Goal: Task Accomplishment & Management: Manage account settings

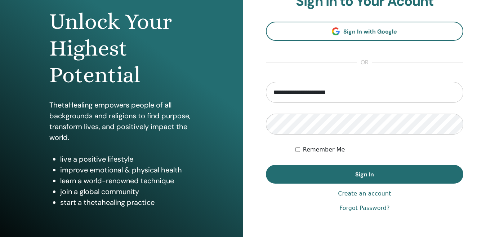
scroll to position [72, 0]
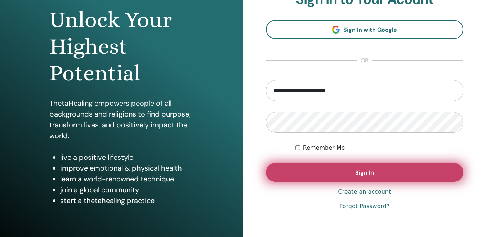
click at [357, 173] on span "Sign In" at bounding box center [364, 173] width 19 height 8
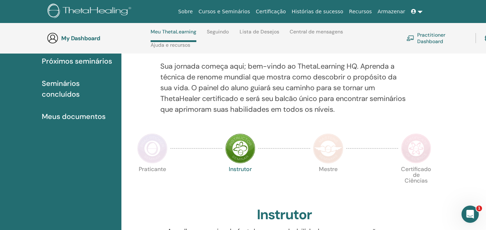
scroll to position [88, 0]
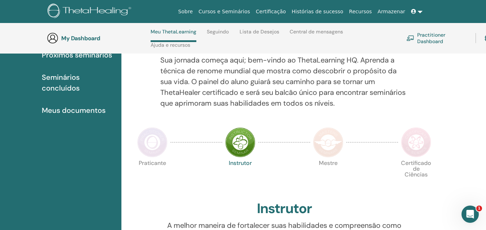
click at [485, 142] on html "Sobre Cursos e Seminários Certificação Histórias de sucesso Recursos Armazenar …" at bounding box center [243, 27] width 486 height 230
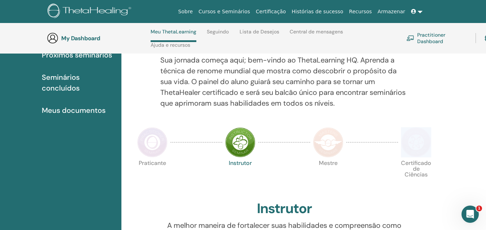
click at [485, 142] on html "Sobre Cursos e Seminários Certificação Histórias de sucesso Recursos Armazenar …" at bounding box center [243, 27] width 486 height 230
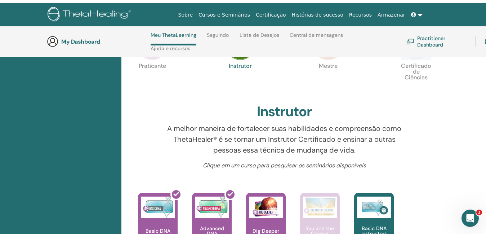
scroll to position [0, 0]
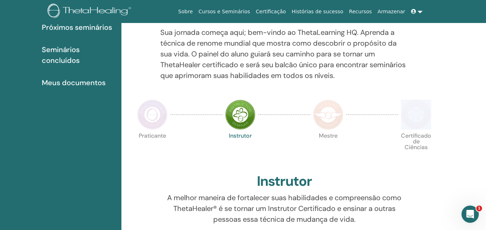
click at [485, 145] on html "Sobre Cursos e Seminários Certificação Histórias de sucesso Recursos Armazenar …" at bounding box center [243, 30] width 486 height 230
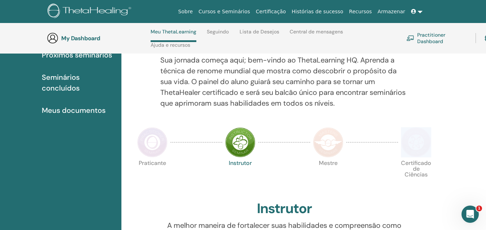
click at [485, 142] on html "Sobre Cursos e Seminários Certificação Histórias de sucesso Recursos Armazenar …" at bounding box center [243, 27] width 486 height 230
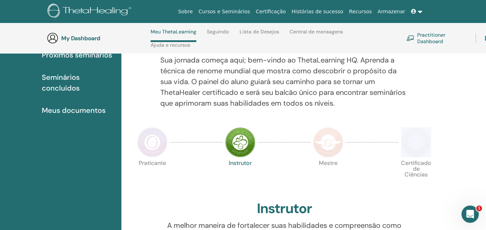
click at [485, 142] on html "Sobre Cursos e Seminários Certificação Histórias de sucesso Recursos Armazenar …" at bounding box center [243, 27] width 486 height 230
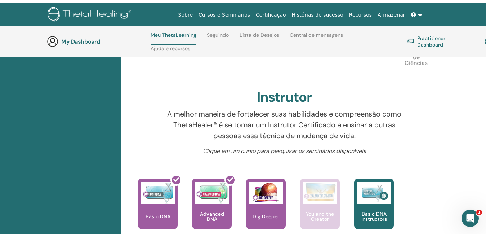
scroll to position [0, 0]
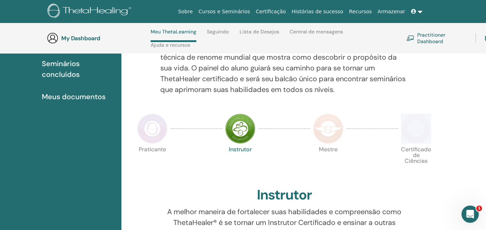
click at [485, 129] on html "Sobre Cursos e Seminários Certificação Histórias de sucesso Recursos Armazenar …" at bounding box center [243, 13] width 486 height 230
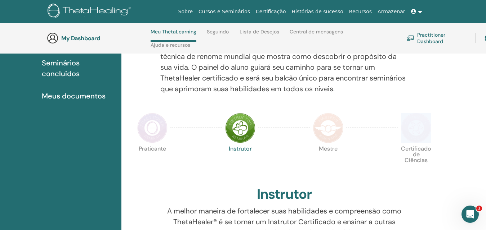
click at [485, 128] on html "Sobre Cursos e Seminários Certificação Histórias de sucesso Recursos Armazenar …" at bounding box center [243, 12] width 486 height 230
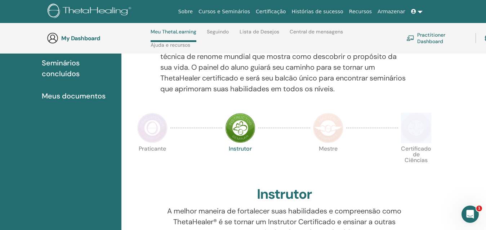
click at [485, 128] on html "Sobre Cursos e Seminários Certificação Histórias de sucesso Recursos Armazenar …" at bounding box center [243, 12] width 486 height 230
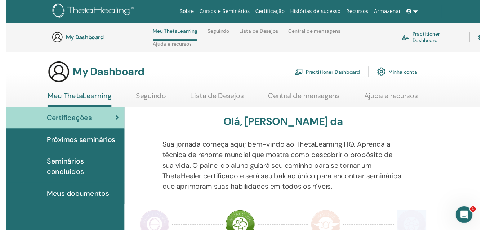
scroll to position [238, 0]
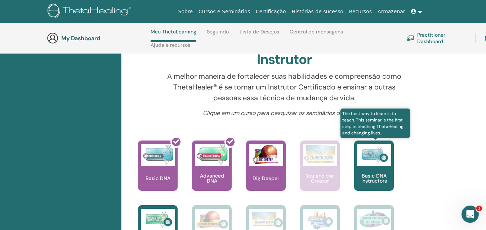
click at [383, 173] on div "Basic DNA Instructors" at bounding box center [374, 166] width 40 height 50
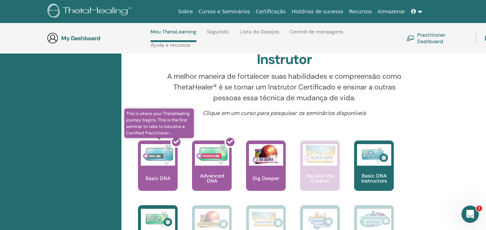
click at [162, 170] on div at bounding box center [162, 168] width 40 height 65
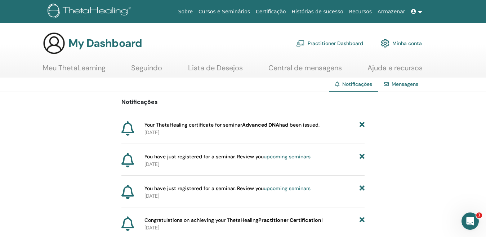
click at [421, 13] on link at bounding box center [416, 11] width 17 height 13
click at [419, 11] on link at bounding box center [416, 11] width 17 height 13
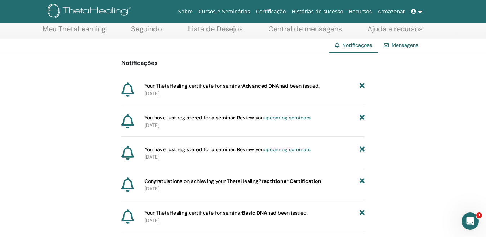
scroll to position [43, 0]
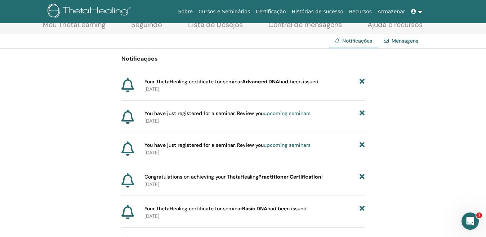
click at [183, 85] on span "Your ThetaHealing certificate for seminar Advanced DNA had been issued." at bounding box center [231, 82] width 175 height 8
click at [189, 87] on p "2025-08-15" at bounding box center [254, 89] width 220 height 8
click at [161, 84] on span "Your ThetaHealing certificate for seminar Advanced DNA had been issued." at bounding box center [231, 82] width 175 height 8
click at [156, 79] on span "Your ThetaHealing certificate for seminar Advanced DNA had been issued." at bounding box center [231, 82] width 175 height 8
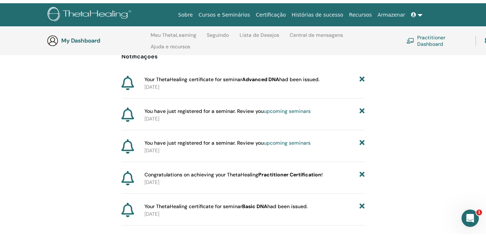
scroll to position [0, 0]
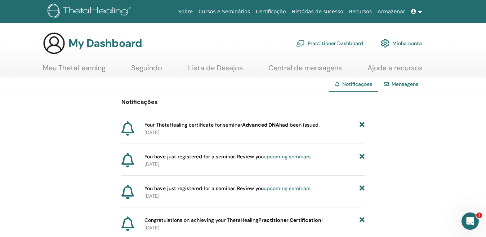
click at [288, 14] on link "Certificação" at bounding box center [271, 11] width 36 height 13
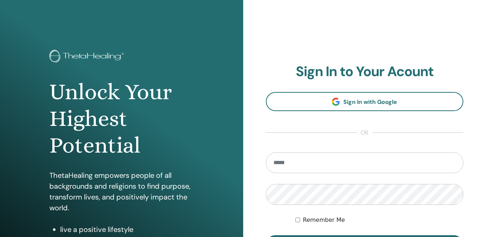
click at [319, 161] on input "email" at bounding box center [365, 162] width 198 height 21
type input "**********"
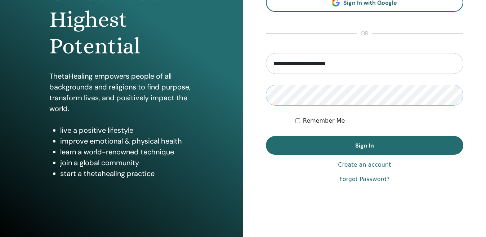
scroll to position [109, 0]
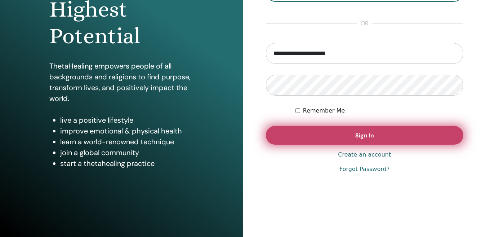
click at [349, 134] on button "Sign In" at bounding box center [365, 135] width 198 height 19
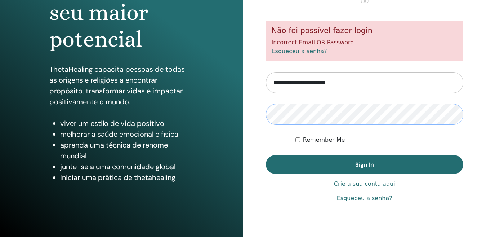
scroll to position [109, 0]
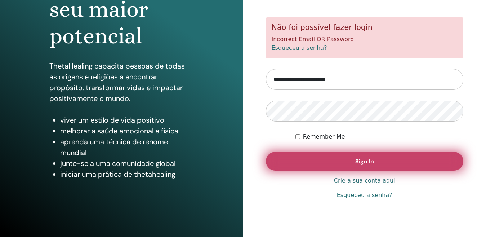
click at [364, 158] on span "Sign In" at bounding box center [364, 161] width 19 height 8
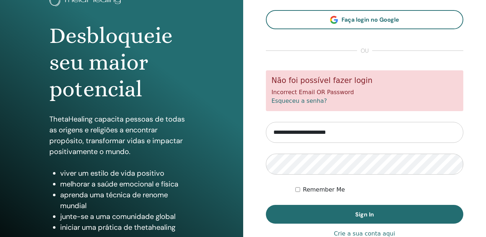
scroll to position [58, 0]
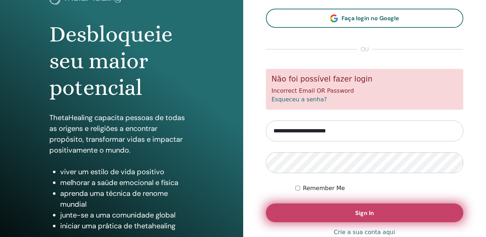
click at [353, 213] on button "Sign In" at bounding box center [365, 212] width 198 height 19
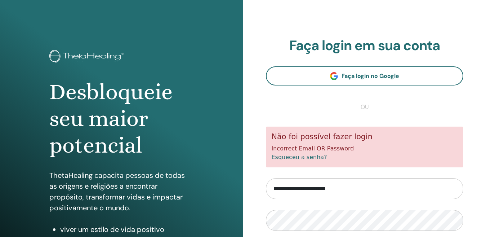
scroll to position [109, 0]
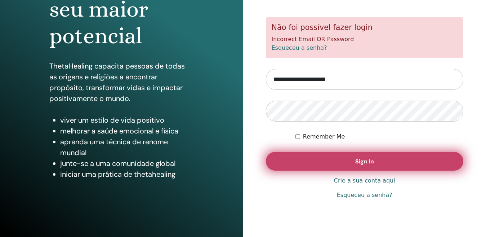
click at [343, 156] on button "Sign In" at bounding box center [365, 161] width 198 height 19
